Goal: Task Accomplishment & Management: Use online tool/utility

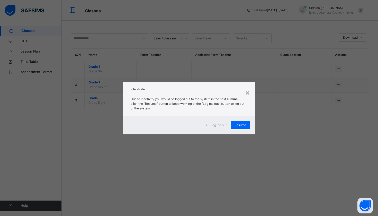
click at [242, 126] on span "Resume" at bounding box center [241, 125] width 12 height 5
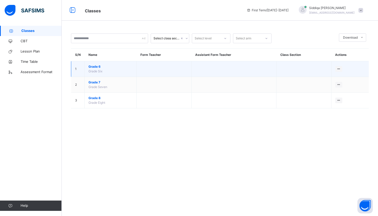
click at [98, 70] on span "Grade Six" at bounding box center [95, 71] width 14 height 4
click at [96, 68] on span "Grade 6" at bounding box center [110, 66] width 44 height 5
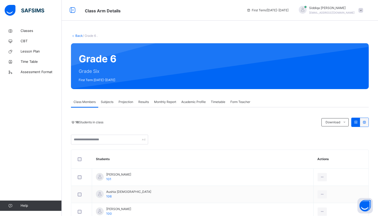
click at [129, 101] on span "Projection" at bounding box center [126, 102] width 15 height 5
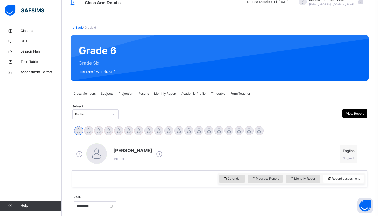
scroll to position [16, 0]
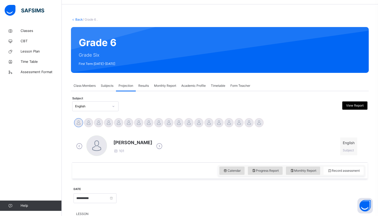
click at [88, 86] on span "Class Members" at bounding box center [85, 85] width 22 height 5
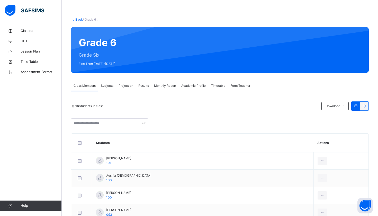
click at [109, 88] on span "Subjects" at bounding box center [107, 85] width 13 height 5
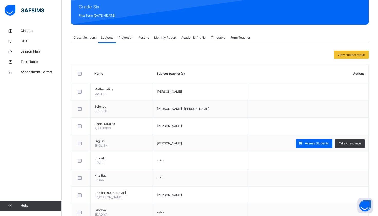
scroll to position [67, 0]
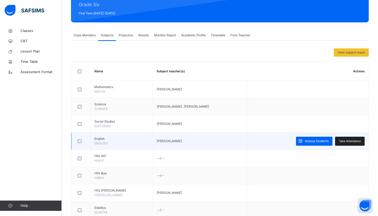
click at [349, 138] on div "Take Attendance" at bounding box center [350, 141] width 30 height 9
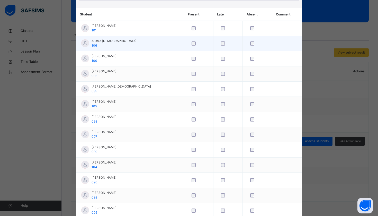
scroll to position [86, 0]
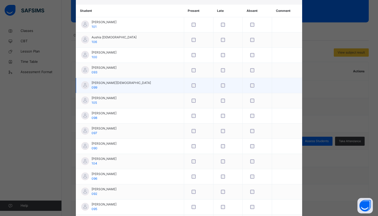
click at [248, 87] on div at bounding box center [257, 85] width 19 height 11
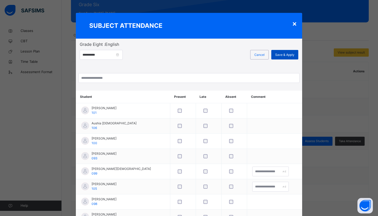
scroll to position [0, 0]
click at [283, 54] on span "Save & Apply" at bounding box center [284, 54] width 19 height 5
click at [292, 23] on div "×" at bounding box center [294, 23] width 5 height 11
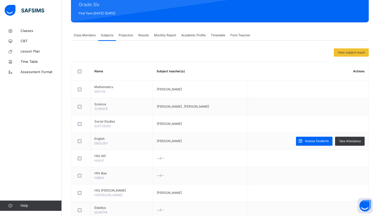
click at [128, 35] on span "Projection" at bounding box center [126, 35] width 15 height 5
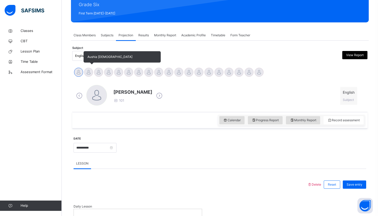
click at [86, 74] on div at bounding box center [88, 72] width 9 height 9
